Goal: Information Seeking & Learning: Learn about a topic

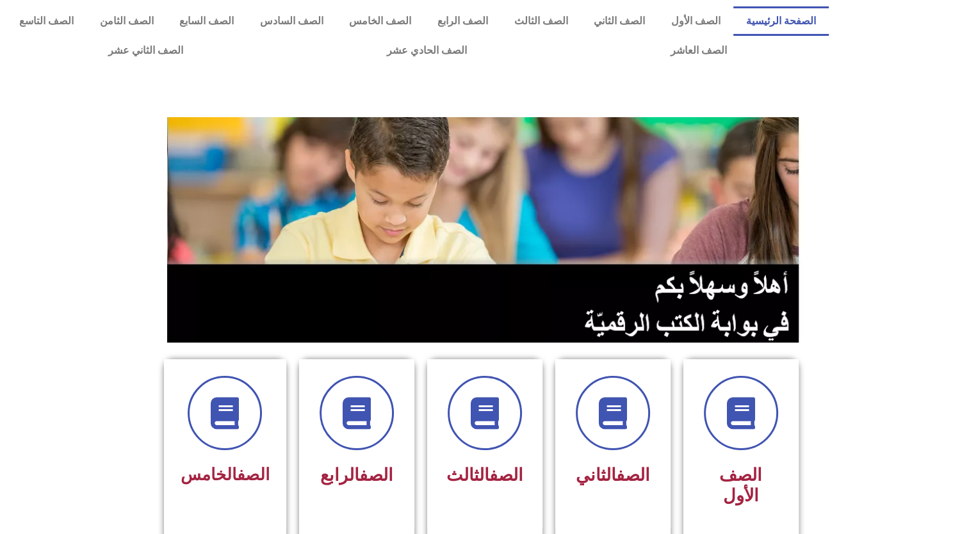
scroll to position [532, 0]
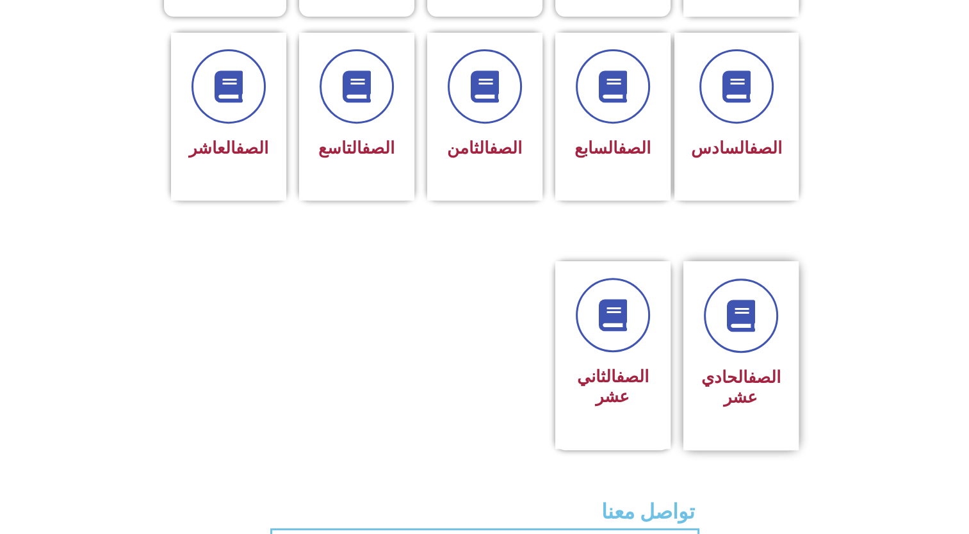
click at [757, 368] on h3 "الصف الحادي عشر" at bounding box center [740, 388] width 81 height 40
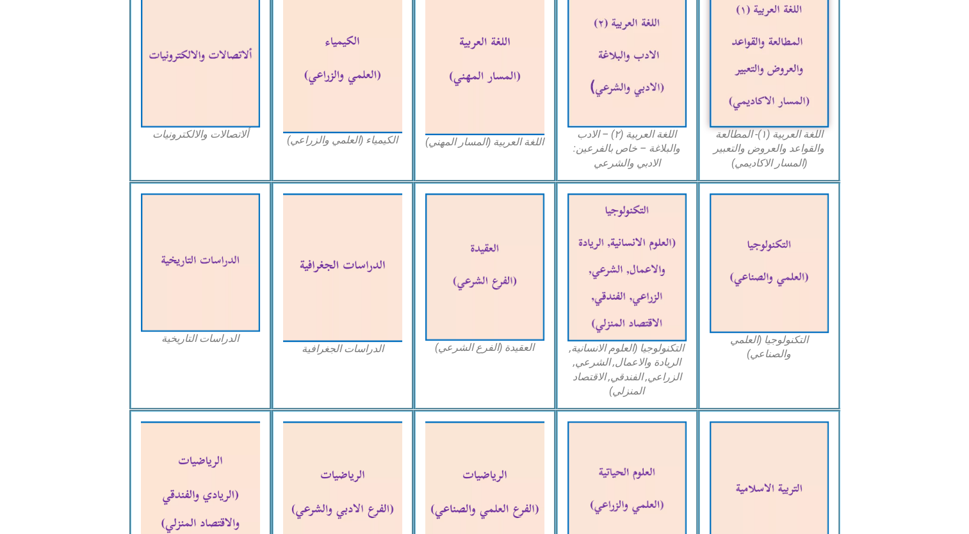
scroll to position [934, 0]
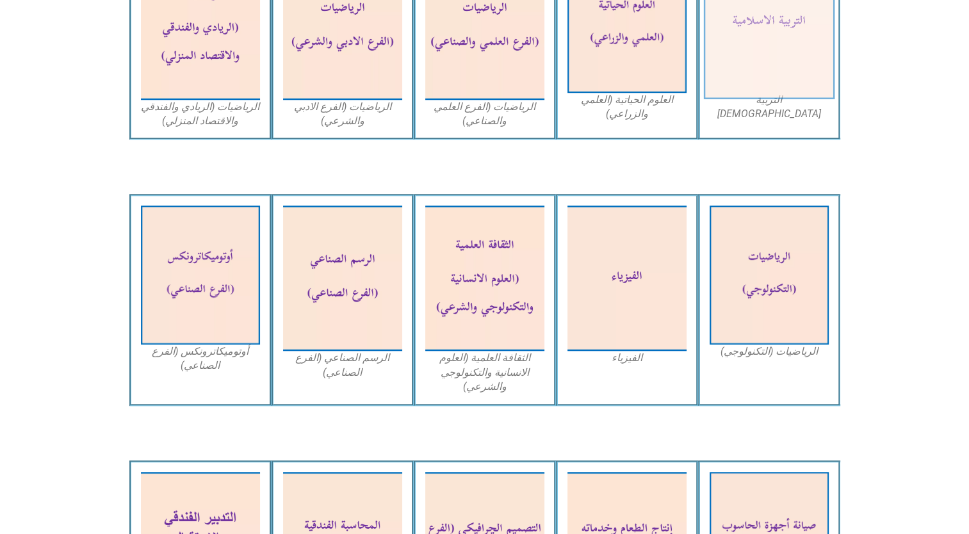
click at [802, 63] on img at bounding box center [768, 23] width 131 height 152
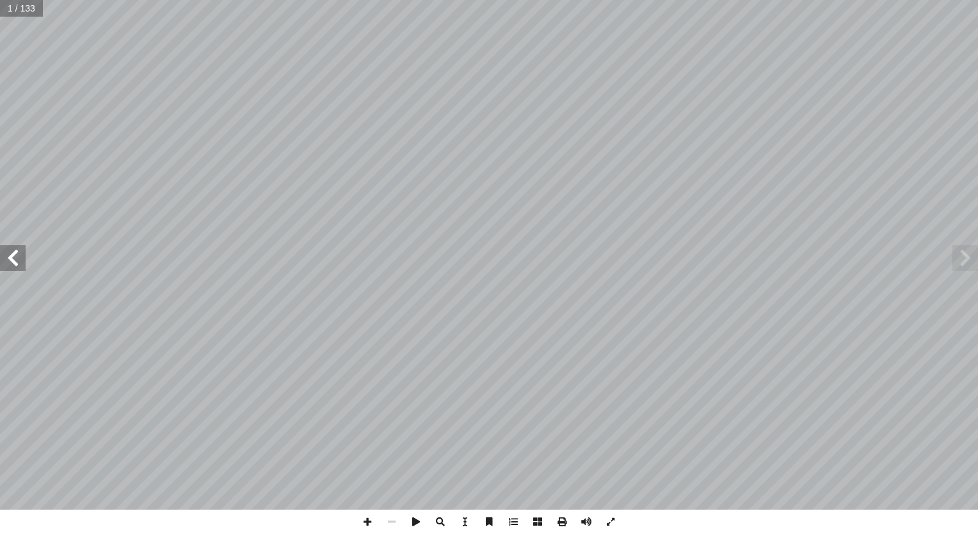
click at [12, 260] on span at bounding box center [13, 258] width 26 height 26
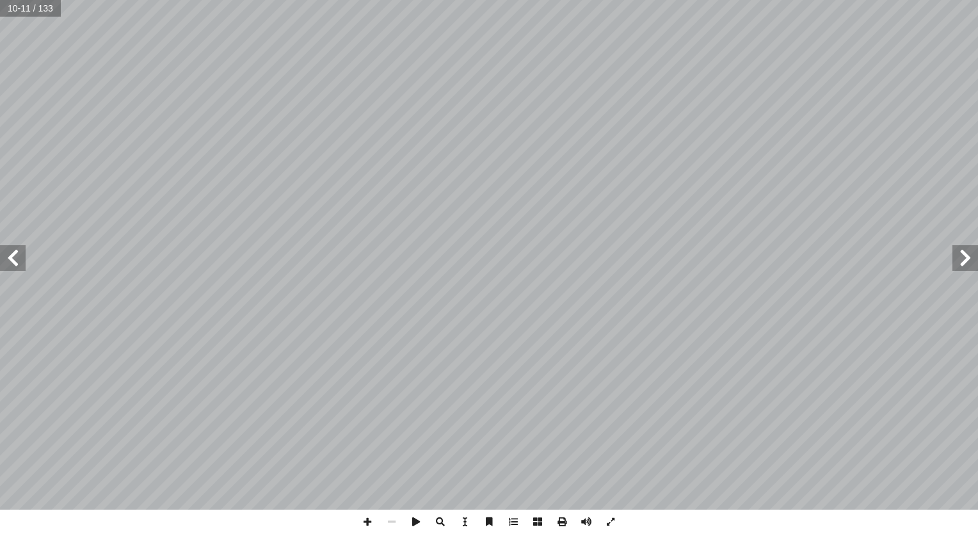
click at [221, 228] on div "6 ر: ِّ س َ ف ُ شروط الم ها: ُّ هم أ فر فيه شروط، � � ن تتو أ يم � لكر � ن آ لق…" at bounding box center [489, 255] width 978 height 510
click at [961, 261] on span at bounding box center [966, 258] width 26 height 26
click at [5, 260] on span at bounding box center [13, 258] width 26 height 26
click at [13, 264] on span at bounding box center [13, 258] width 26 height 26
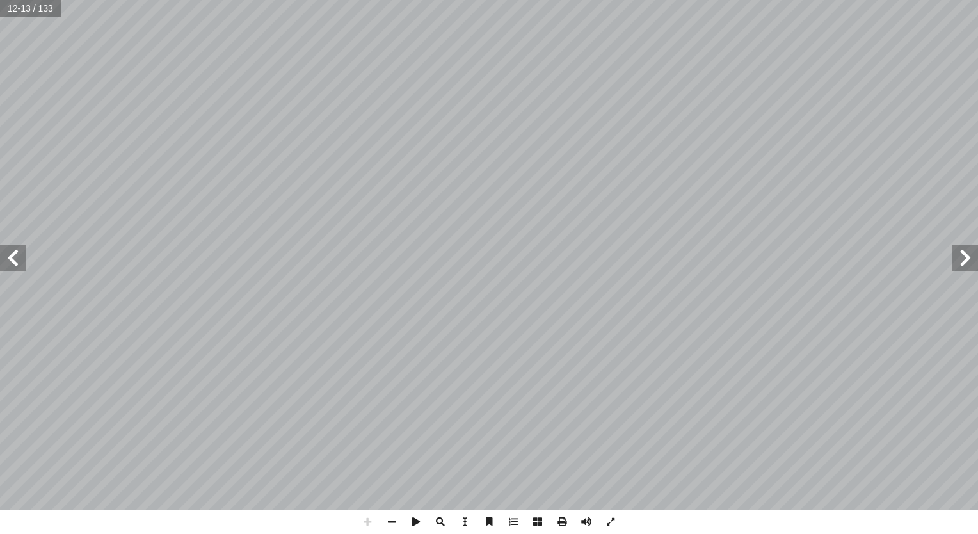
click at [966, 267] on span at bounding box center [966, 258] width 26 height 26
click at [24, 262] on span at bounding box center [13, 258] width 26 height 26
click at [966, 263] on span at bounding box center [966, 258] width 26 height 26
click at [4, 260] on span at bounding box center [13, 258] width 26 height 26
click at [391, 518] on span at bounding box center [392, 522] width 24 height 24
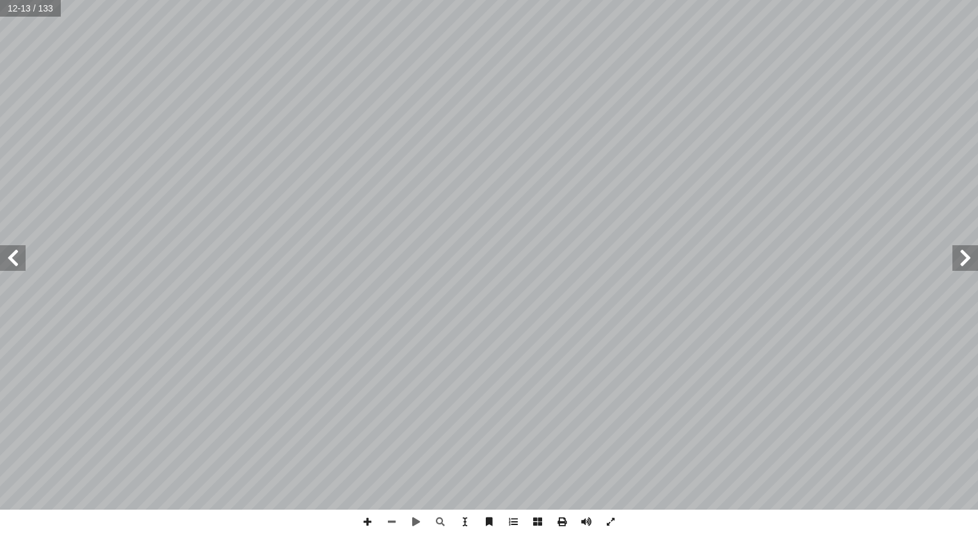
click at [969, 248] on span at bounding box center [966, 258] width 26 height 26
click at [959, 266] on span at bounding box center [966, 258] width 26 height 26
click at [24, 263] on span at bounding box center [13, 258] width 26 height 26
click at [19, 259] on span at bounding box center [13, 258] width 26 height 26
click at [973, 260] on span at bounding box center [966, 258] width 26 height 26
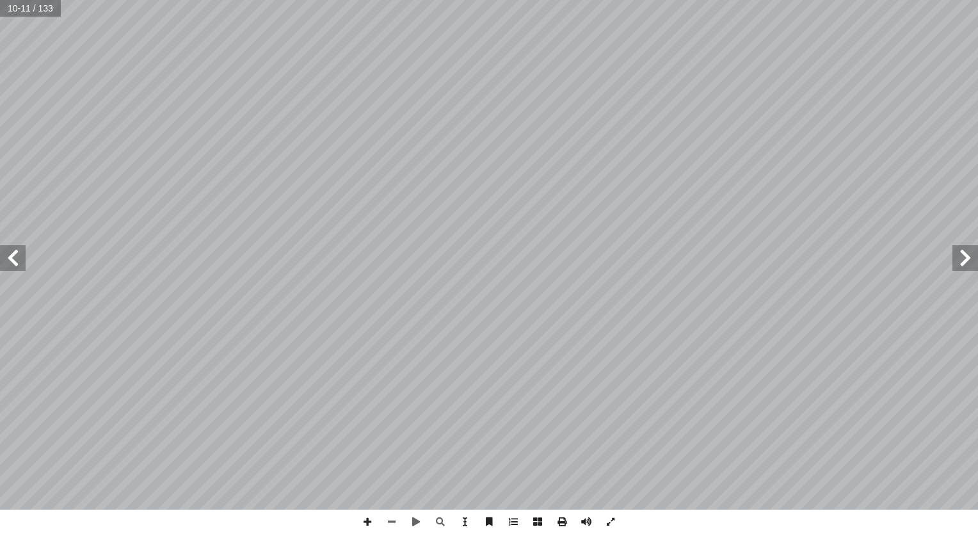
click at [18, 250] on span at bounding box center [13, 258] width 26 height 26
click at [973, 257] on span at bounding box center [966, 258] width 26 height 26
click at [18, 250] on span at bounding box center [13, 258] width 26 height 26
